Goal: Complete application form: Complete application form

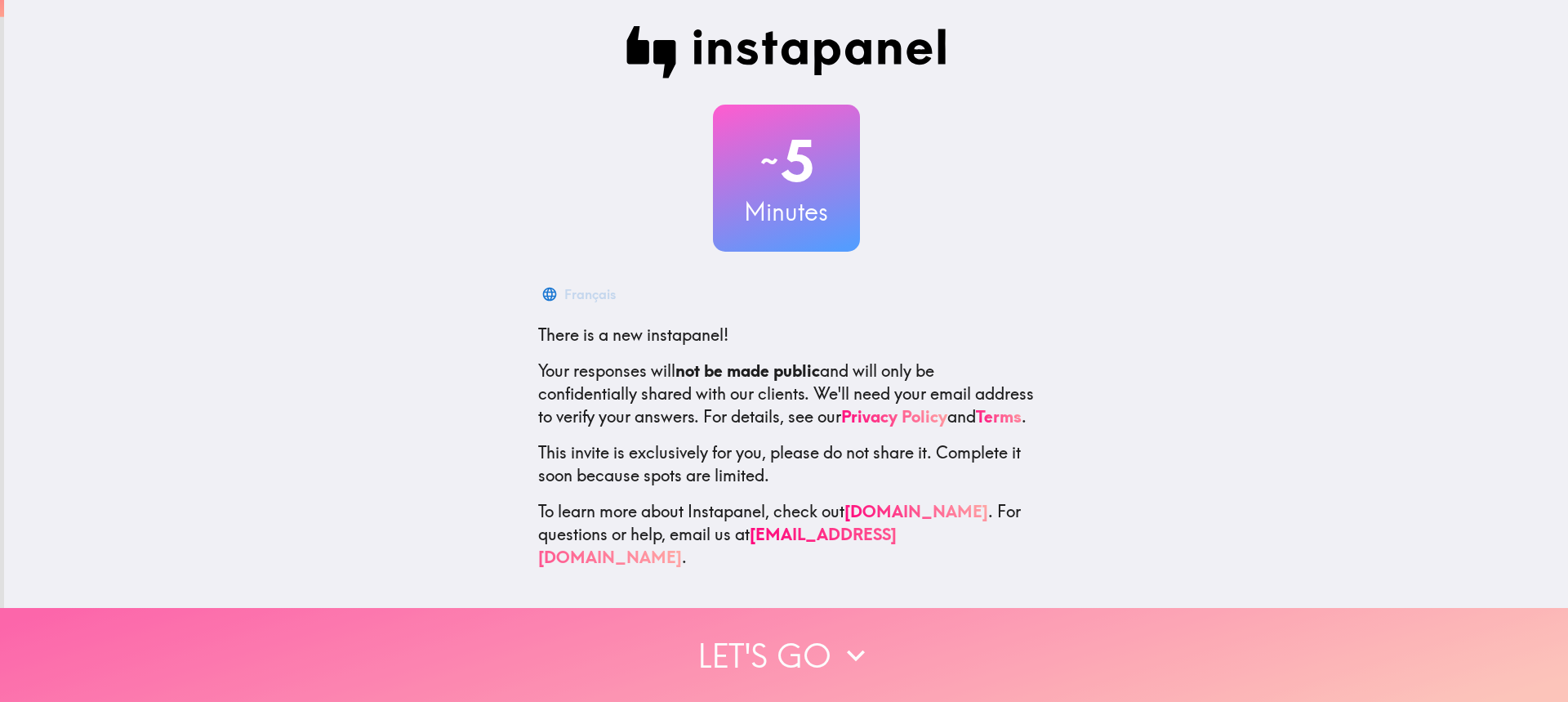
click at [849, 650] on icon "button" at bounding box center [855, 655] width 18 height 11
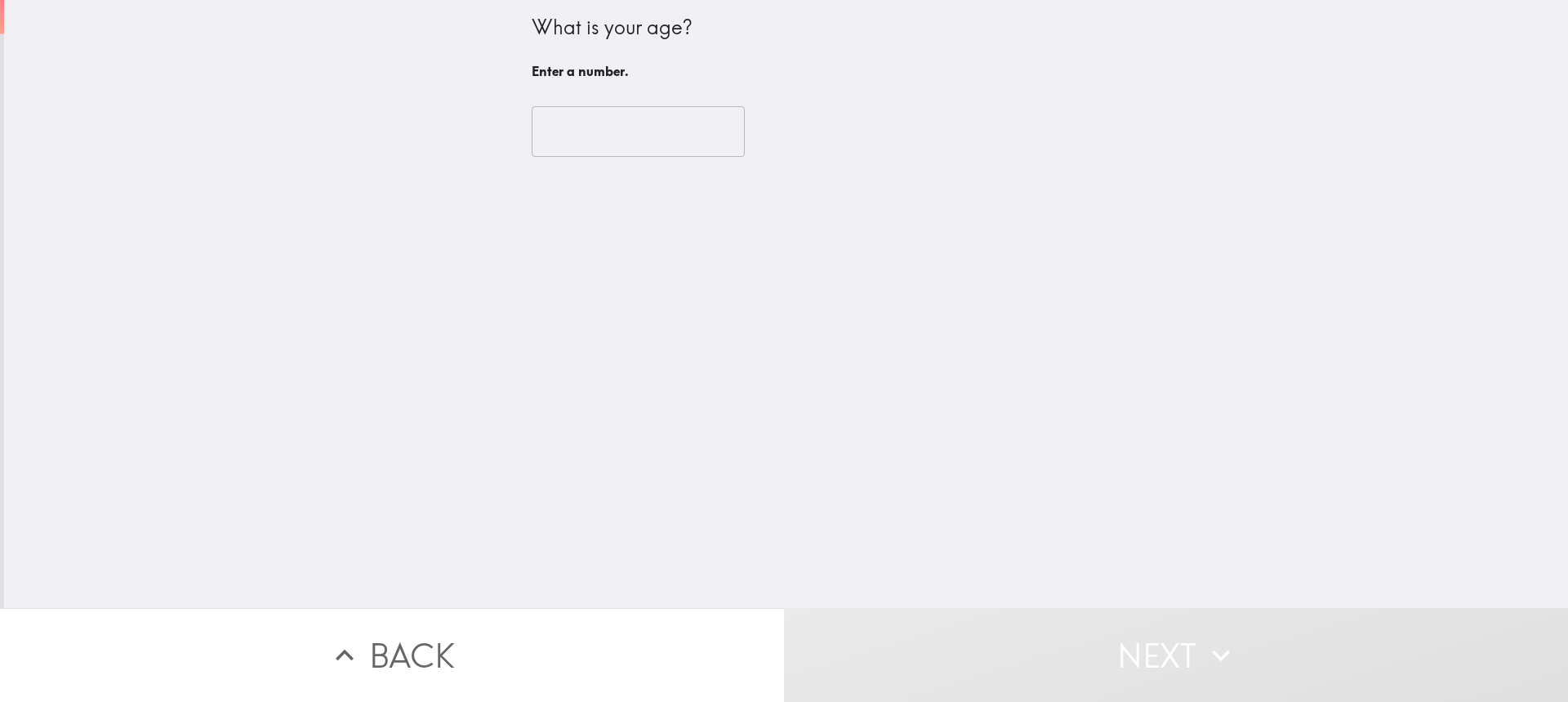
click at [627, 143] on input "number" at bounding box center [638, 131] width 213 height 51
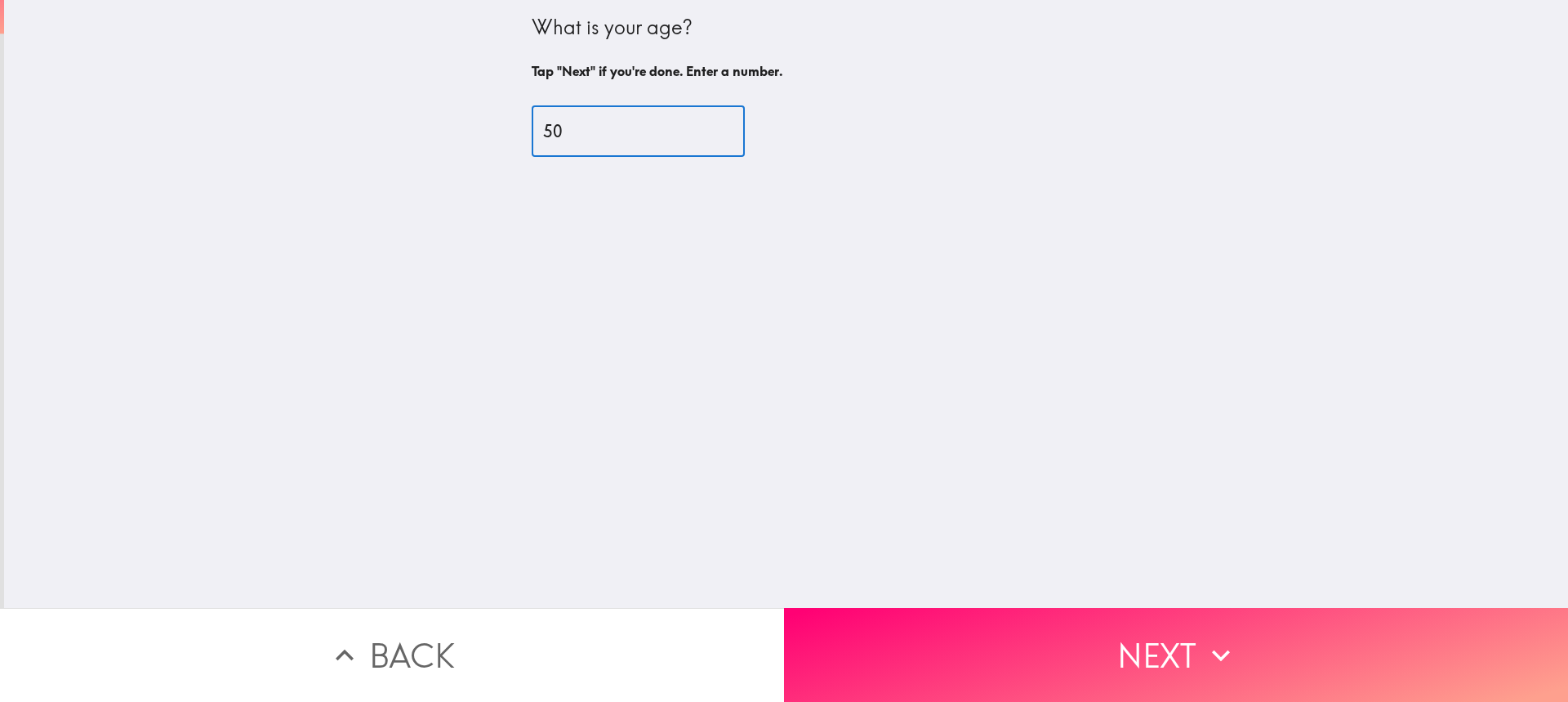
type input "50"
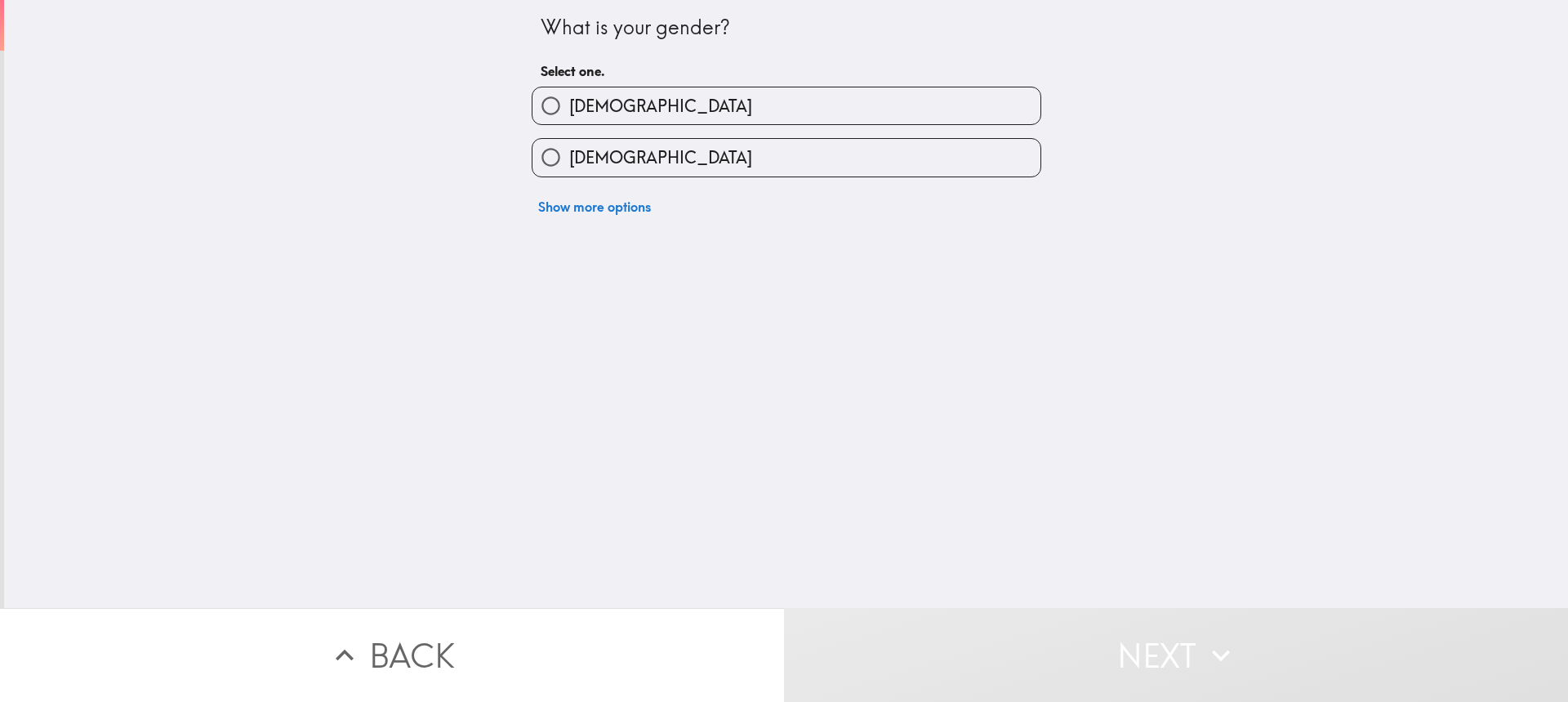
click at [632, 114] on label "[DEMOGRAPHIC_DATA]" at bounding box center [786, 105] width 508 height 37
click at [569, 114] on input "[DEMOGRAPHIC_DATA]" at bounding box center [550, 105] width 36 height 37
radio input "true"
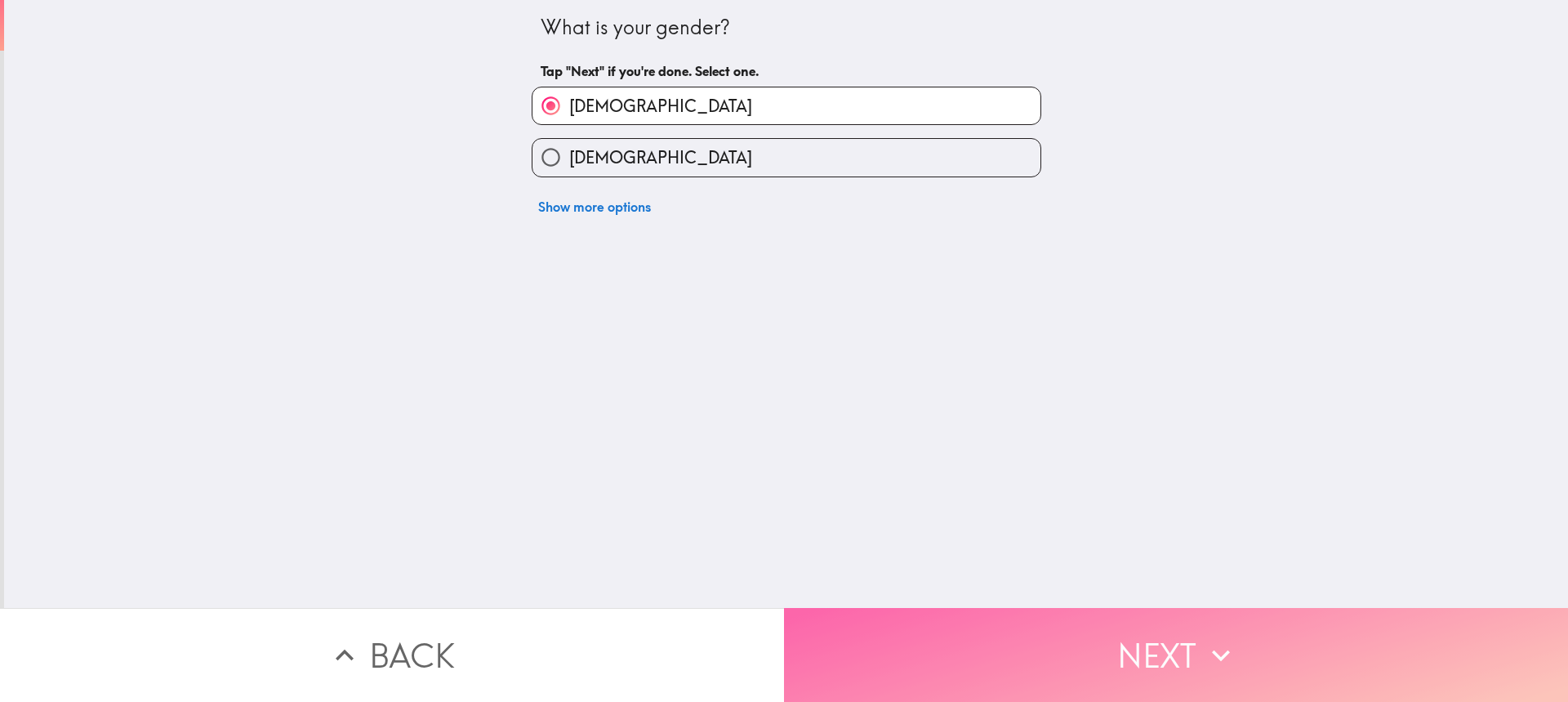
click at [1154, 667] on button "Next" at bounding box center [1176, 654] width 784 height 94
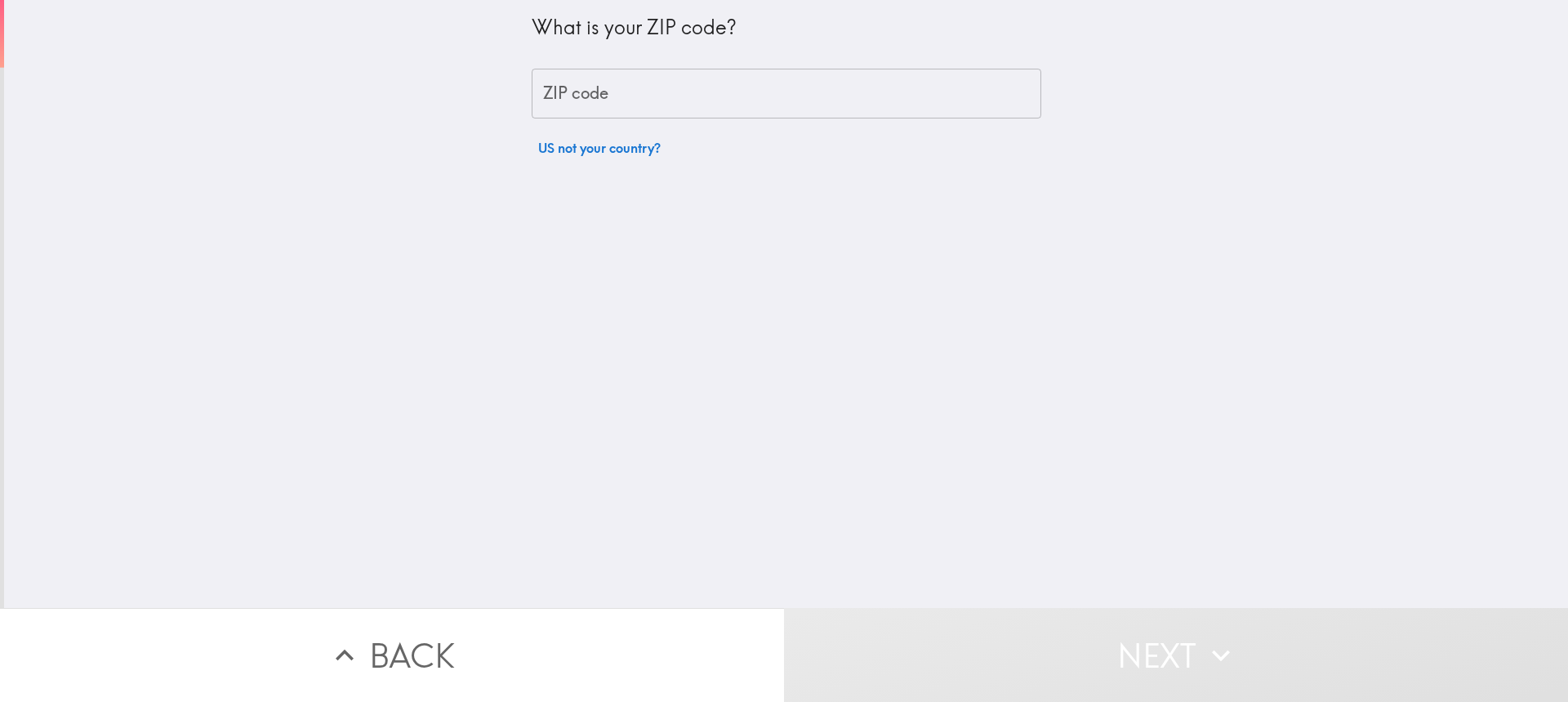
click at [719, 119] on input "ZIP code" at bounding box center [786, 94] width 510 height 51
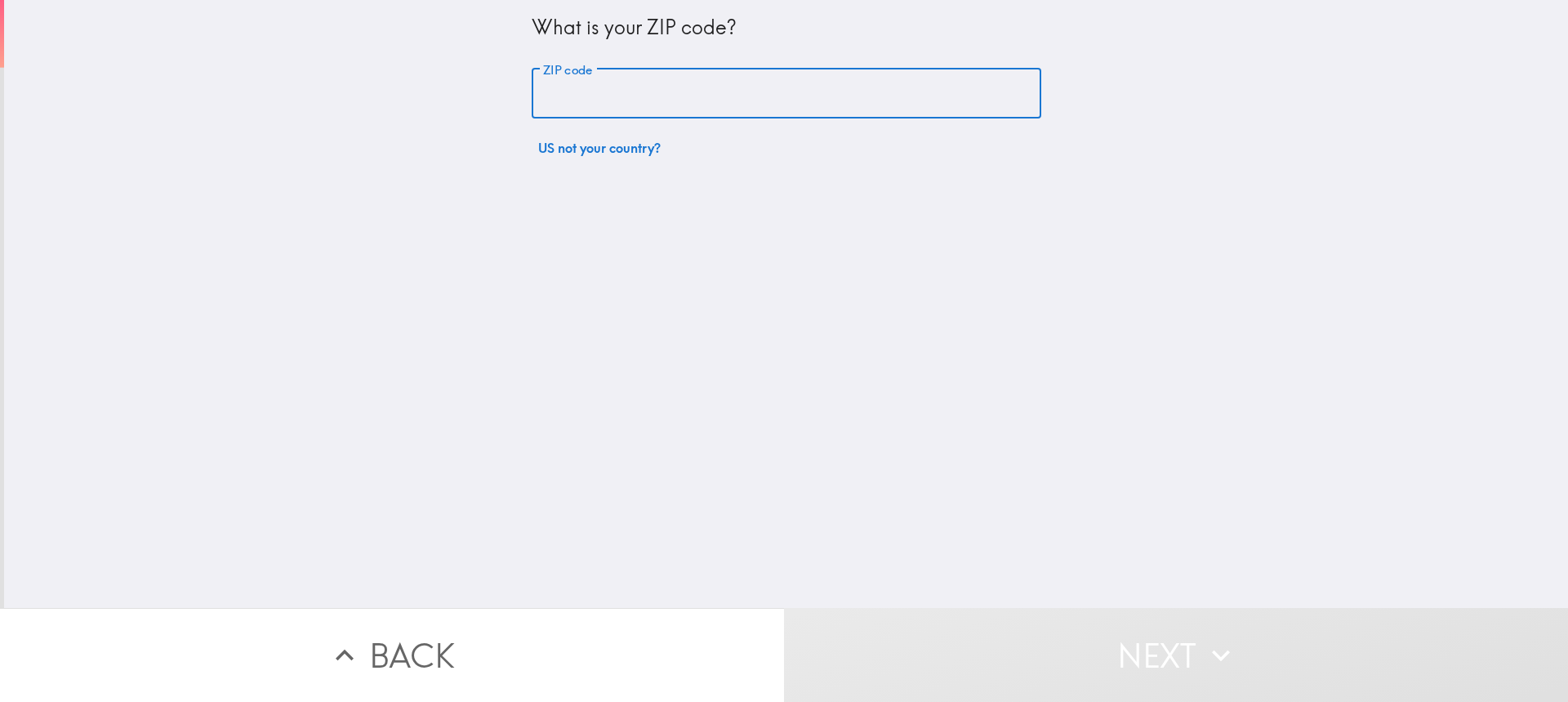
type input "46203"
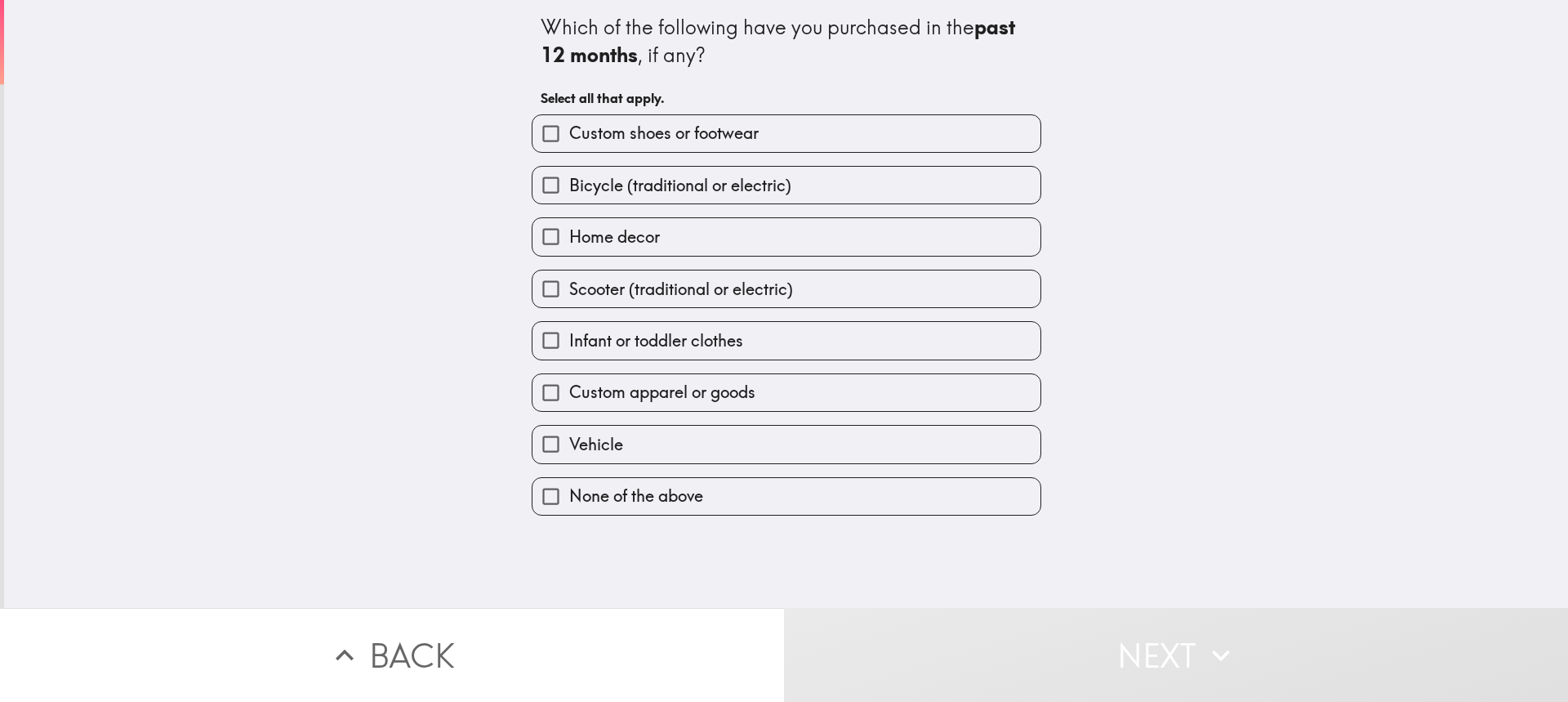
click at [775, 146] on label "Custom shoes or footwear" at bounding box center [786, 133] width 508 height 37
click at [569, 146] on input "Custom shoes or footwear" at bounding box center [550, 133] width 36 height 37
checkbox input "true"
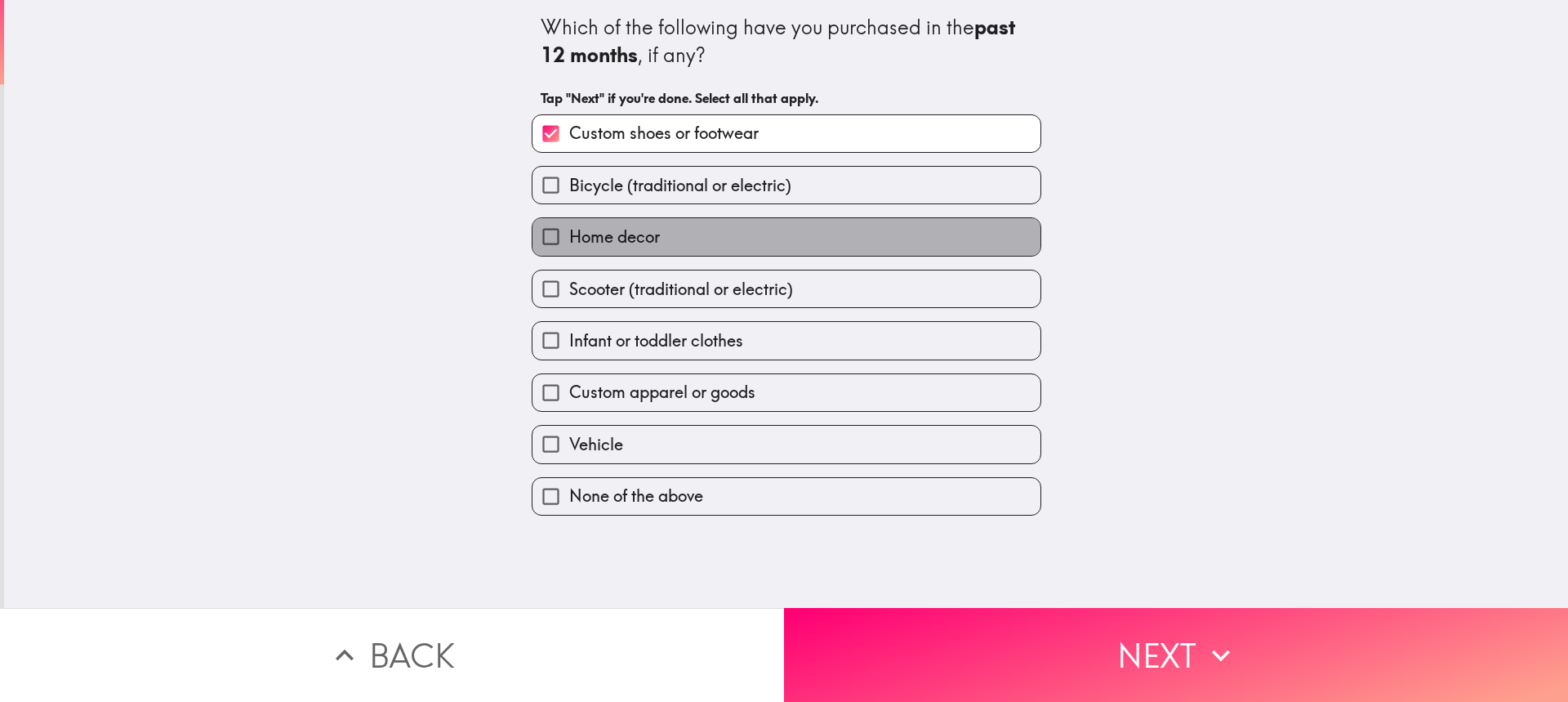
click at [768, 245] on label "Home decor" at bounding box center [786, 236] width 508 height 37
click at [569, 245] on input "Home decor" at bounding box center [550, 236] width 36 height 37
checkbox input "true"
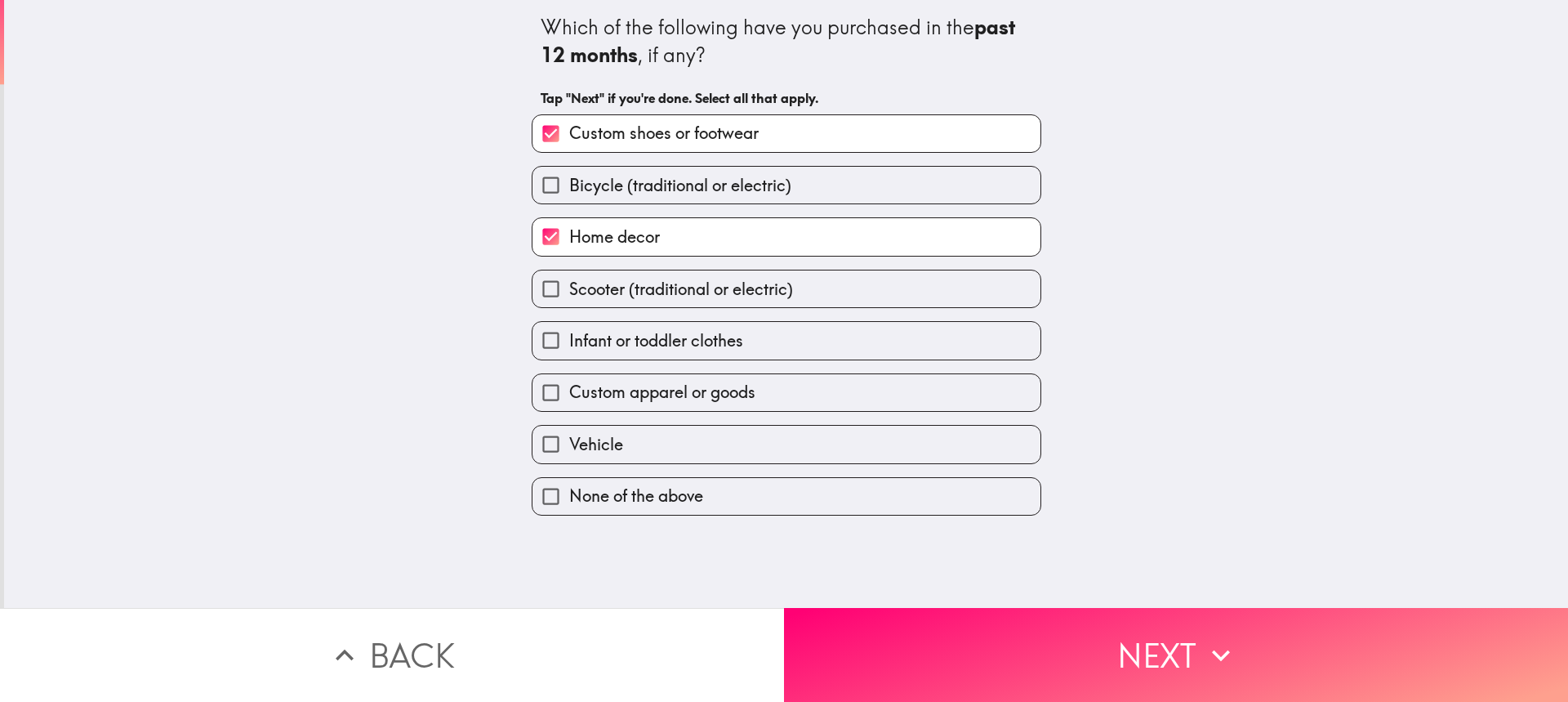
click at [789, 344] on label "Infant or toddler clothes" at bounding box center [786, 340] width 508 height 37
click at [569, 344] on input "Infant or toddler clothes" at bounding box center [550, 340] width 36 height 37
checkbox input "true"
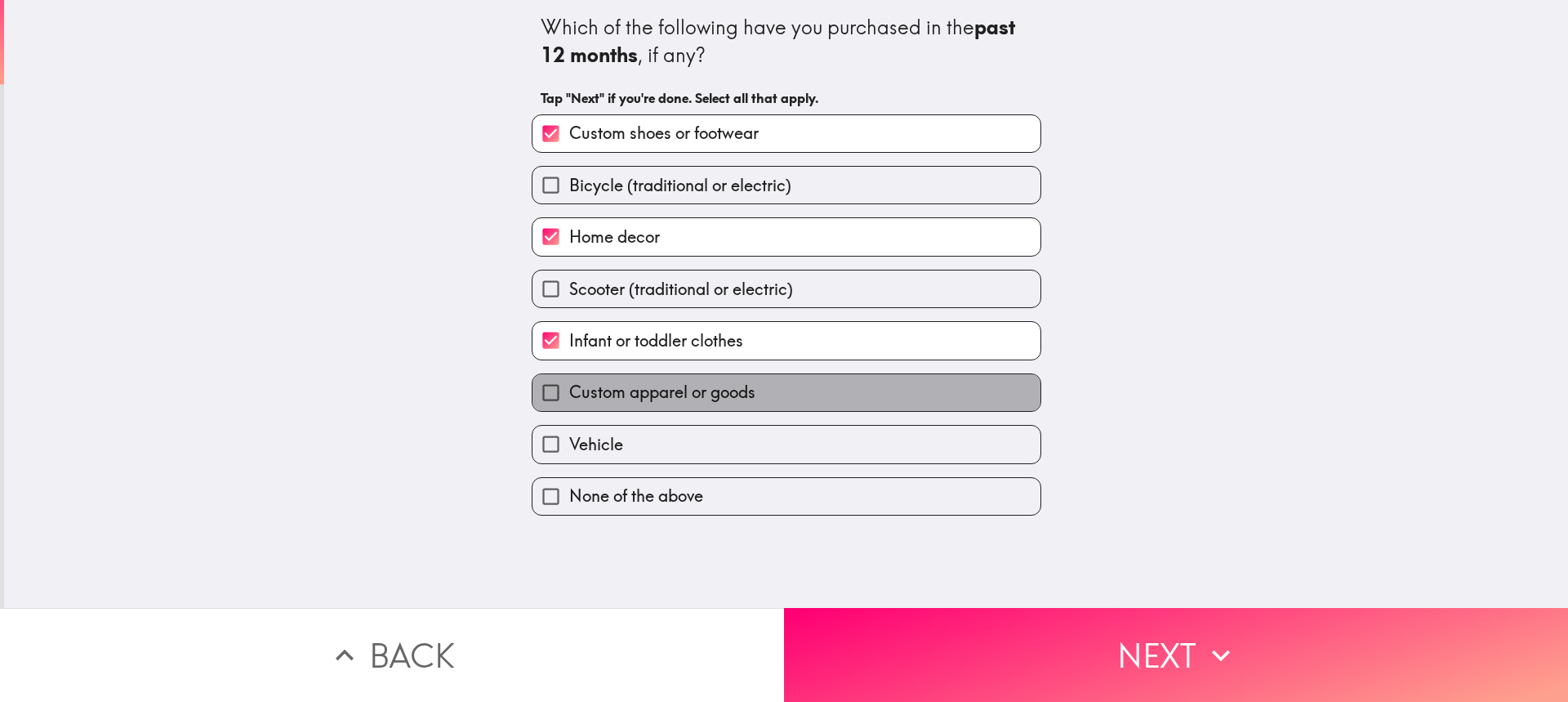
click at [798, 395] on label "Custom apparel or goods" at bounding box center [786, 392] width 508 height 37
click at [569, 395] on input "Custom apparel or goods" at bounding box center [550, 392] width 36 height 37
checkbox input "true"
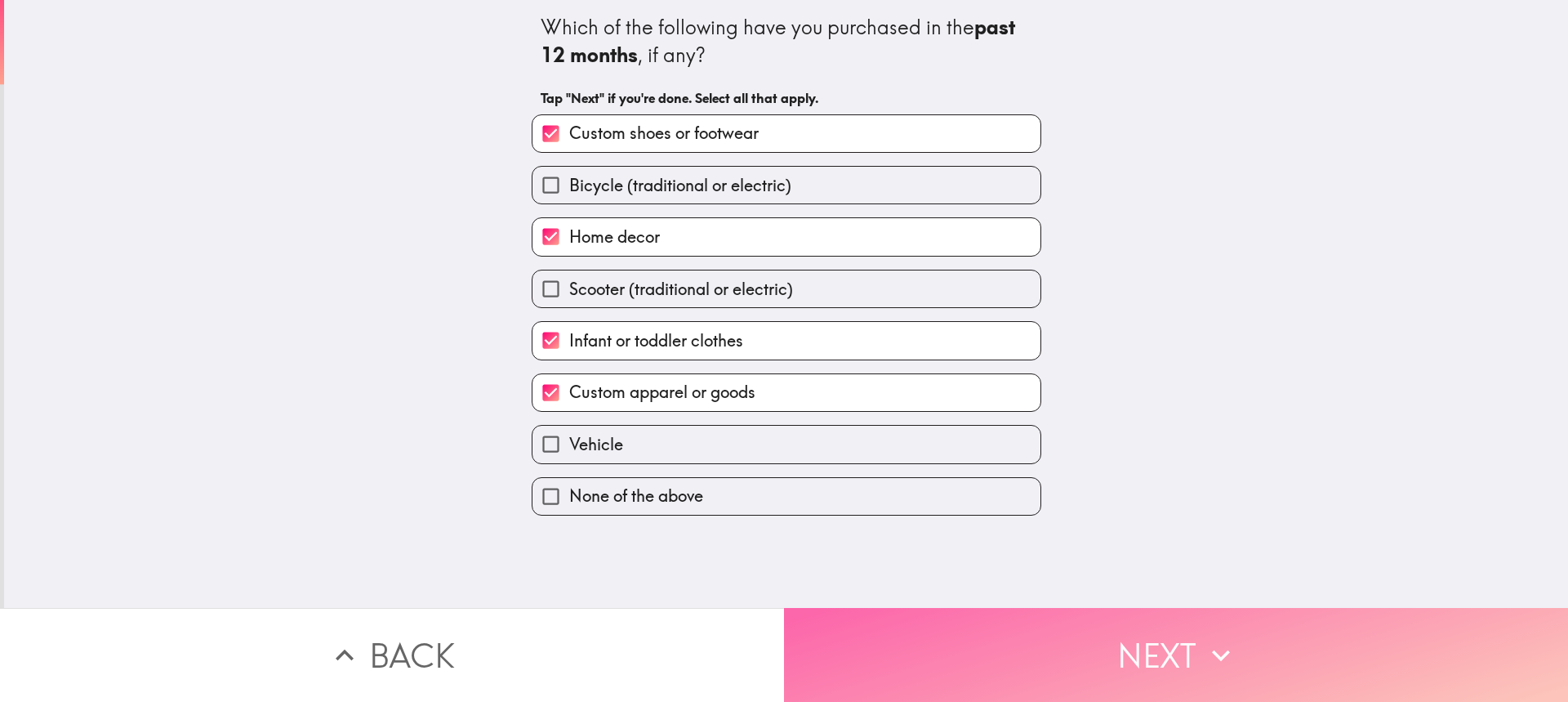
click at [1071, 612] on button "Next" at bounding box center [1176, 654] width 784 height 94
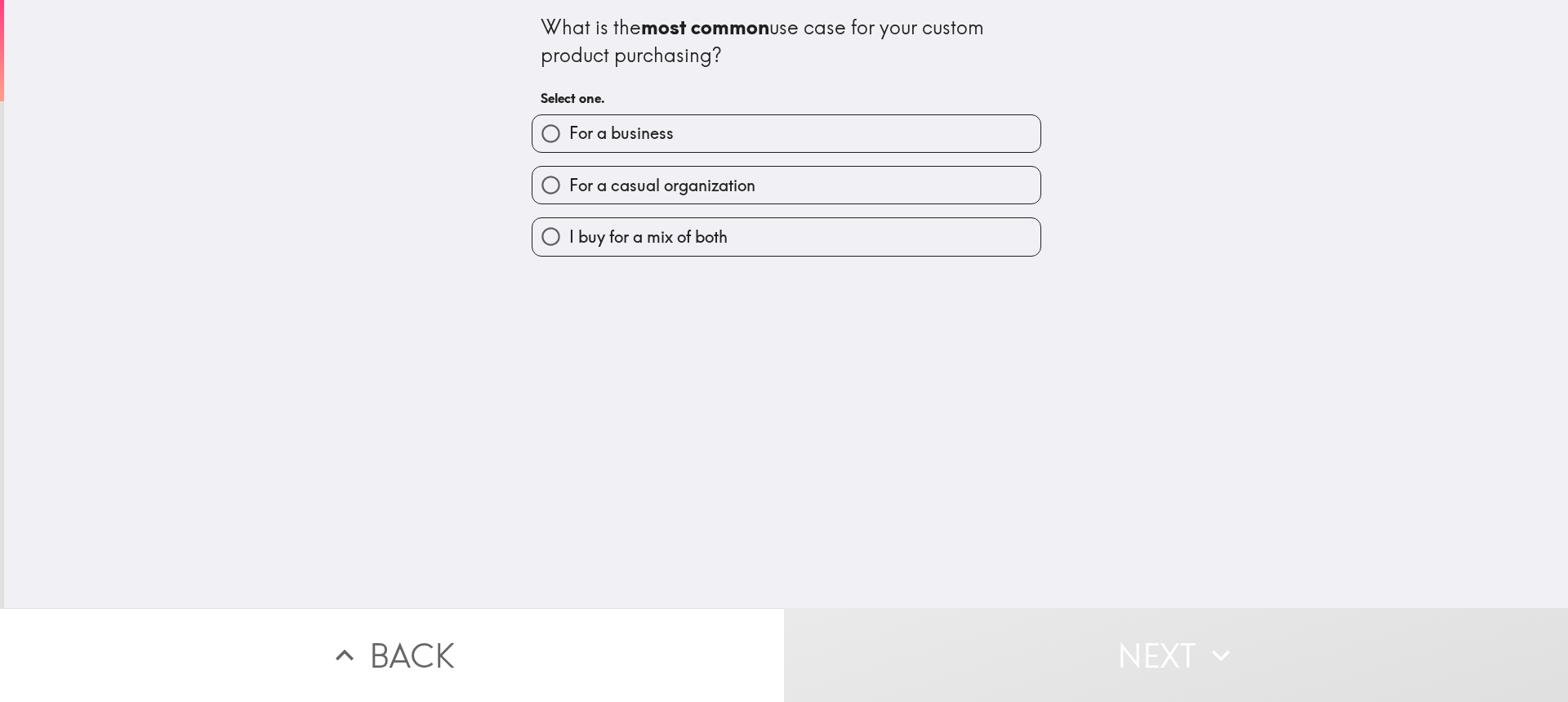
click at [697, 229] on span "I buy for a mix of both" at bounding box center [647, 237] width 158 height 22
click at [569, 229] on input "I buy for a mix of both" at bounding box center [550, 236] width 36 height 37
radio input "true"
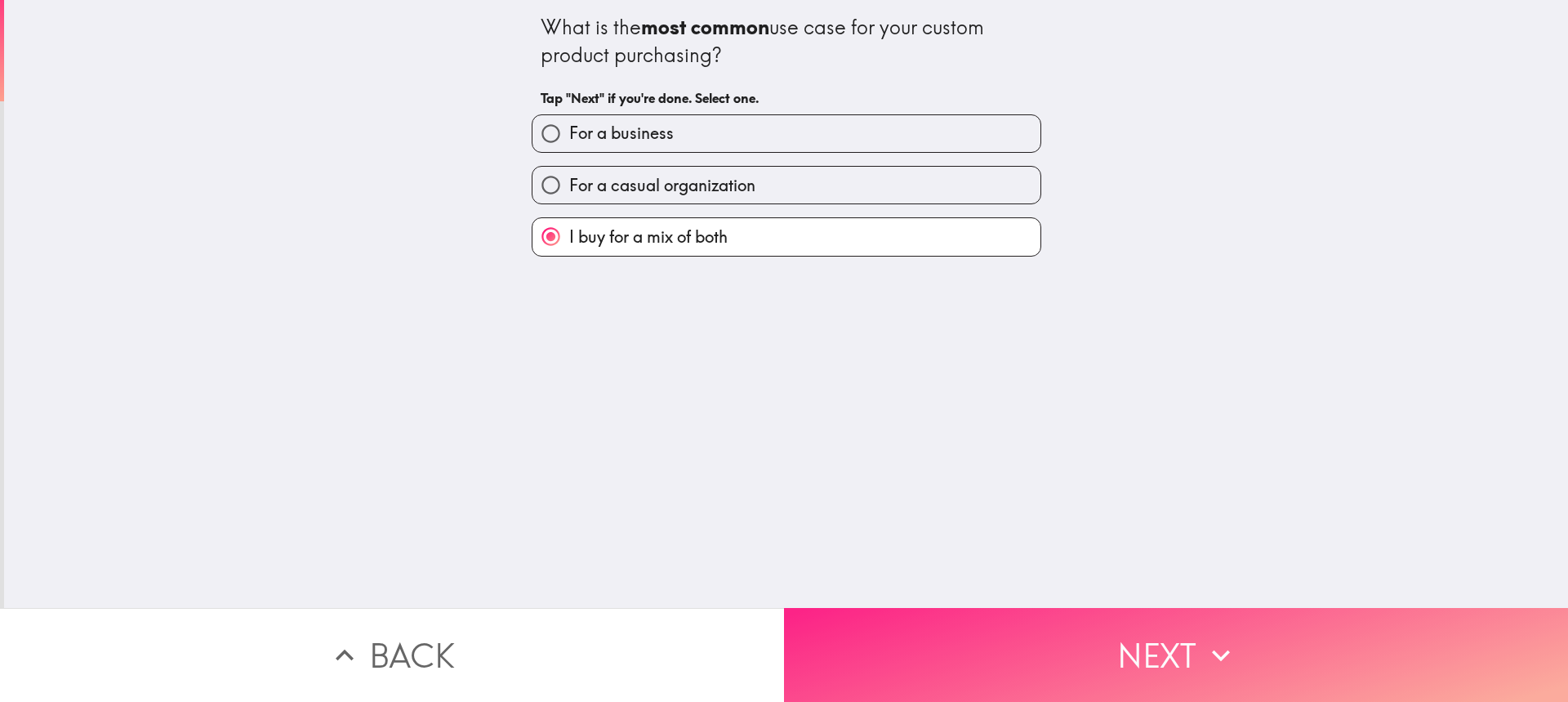
click at [1166, 647] on button "Next" at bounding box center [1176, 654] width 784 height 94
